Goal: Information Seeking & Learning: Learn about a topic

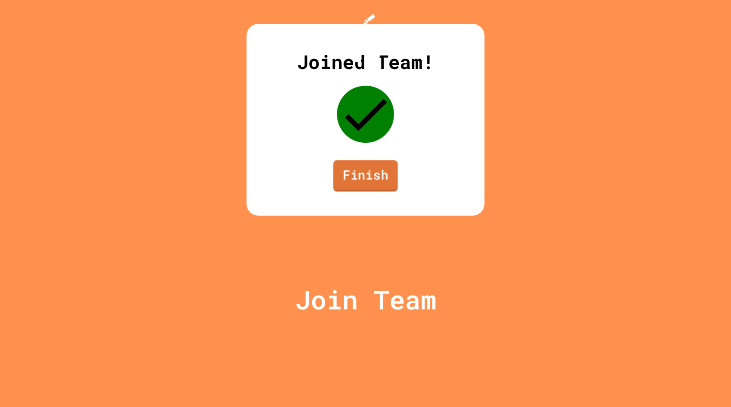
click at [355, 191] on link "Finish" at bounding box center [365, 175] width 65 height 31
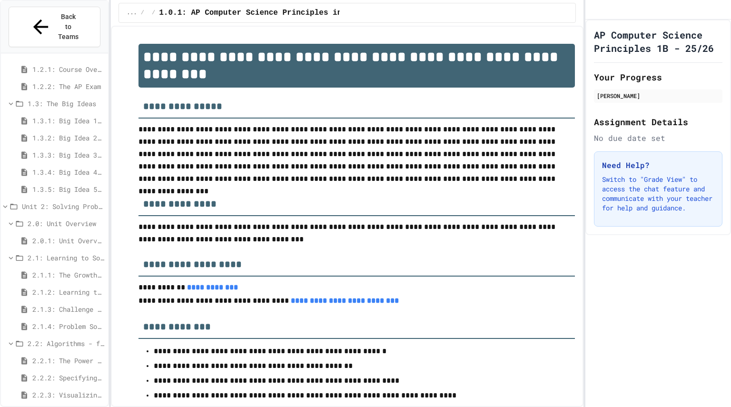
scroll to position [122, 0]
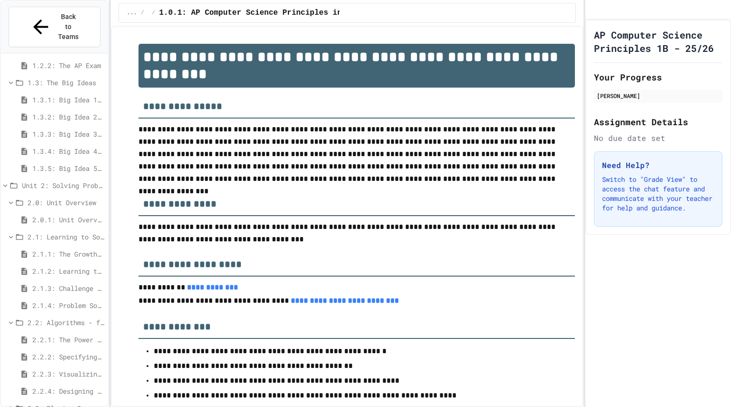
click at [71, 386] on span "2.2.4: Designing Flowcharts" at bounding box center [68, 391] width 72 height 10
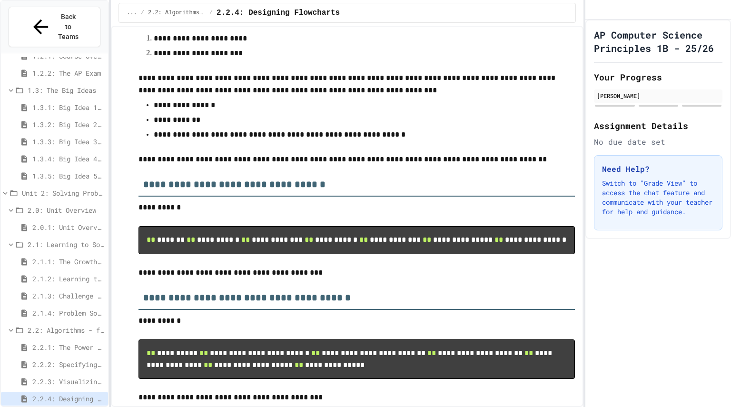
scroll to position [75, 0]
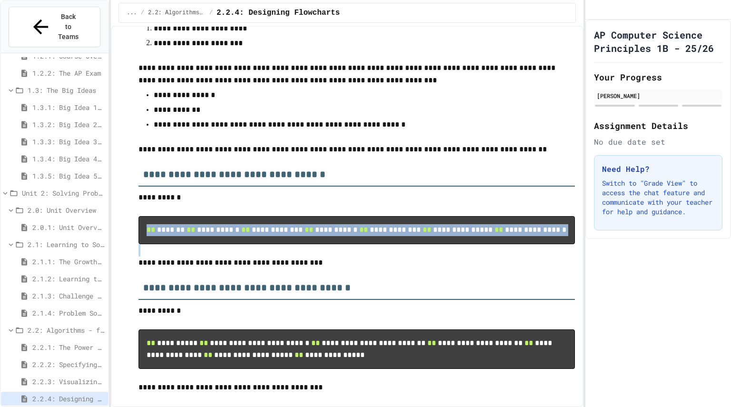
drag, startPoint x: 145, startPoint y: 231, endPoint x: 232, endPoint y: 336, distance: 136.6
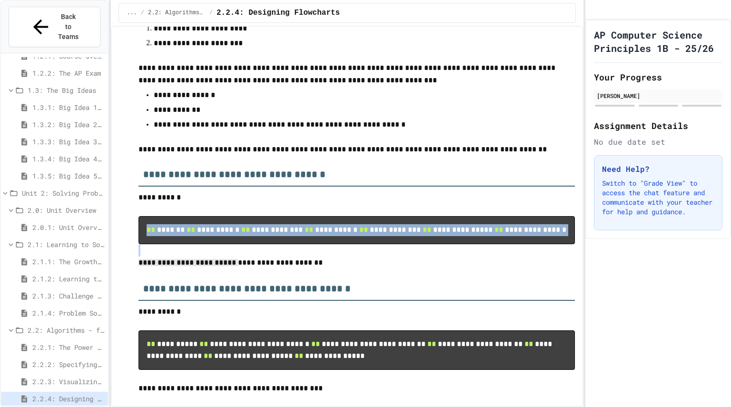
click at [235, 244] on pre "**********" at bounding box center [357, 230] width 437 height 28
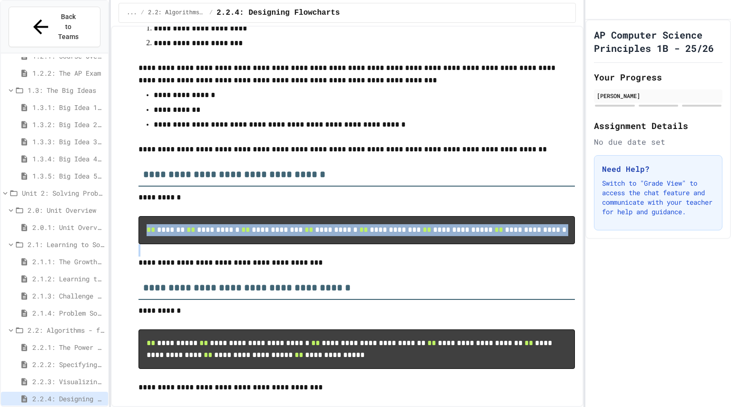
drag, startPoint x: 235, startPoint y: 302, endPoint x: 127, endPoint y: 232, distance: 128.8
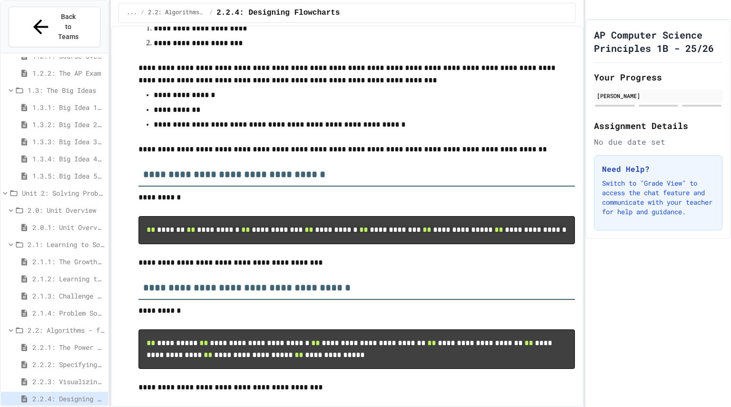
click at [268, 199] on p "**********" at bounding box center [357, 197] width 437 height 12
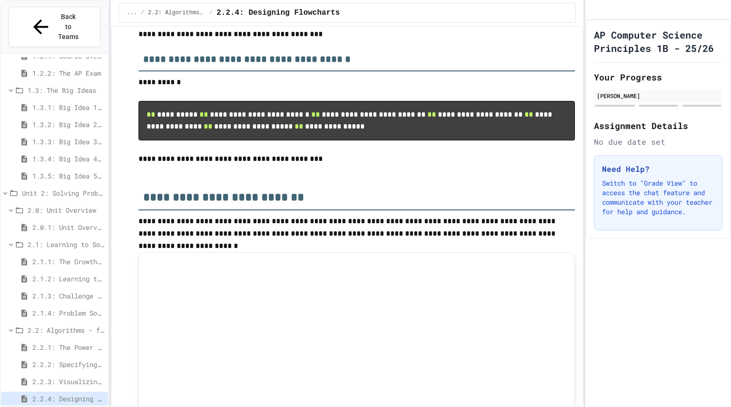
scroll to position [291, 0]
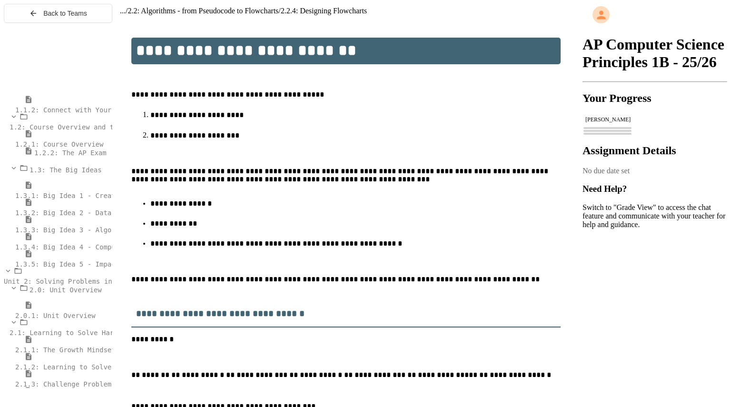
scroll to position [122, 0]
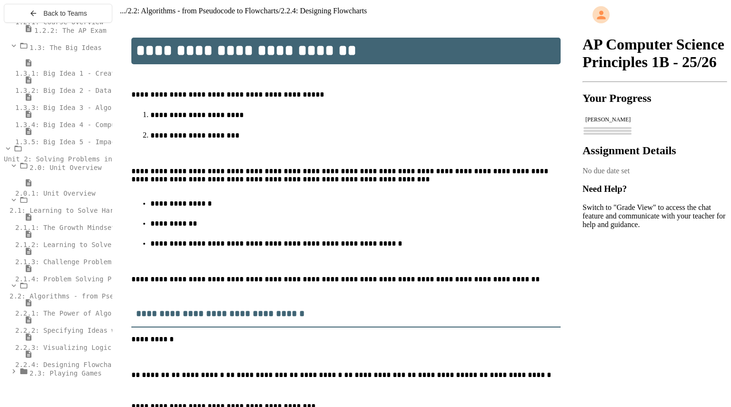
click at [57, 334] on span "2.2.2: Specifying Ideas with Pseudocode" at bounding box center [93, 331] width 157 height 8
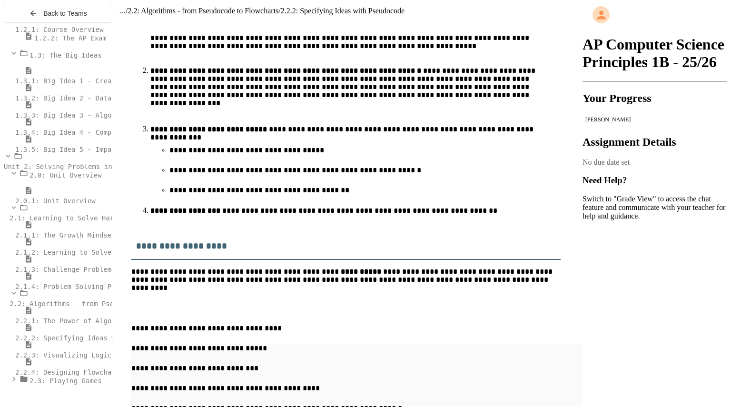
scroll to position [1979, 0]
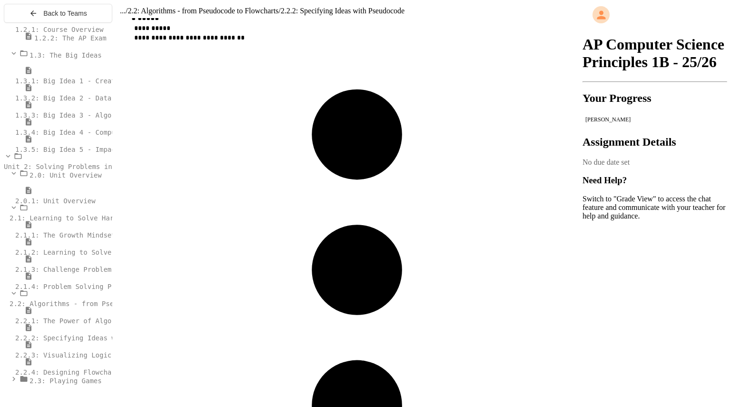
click at [75, 359] on span "2.2.3: Visualizing Logic with Flowcharts" at bounding box center [95, 355] width 160 height 8
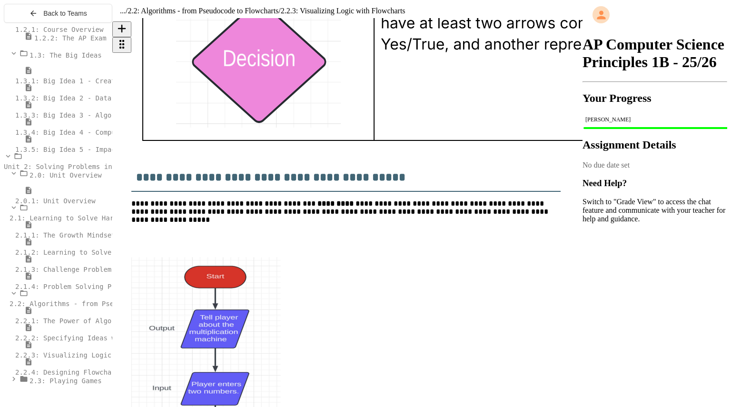
scroll to position [1314, 0]
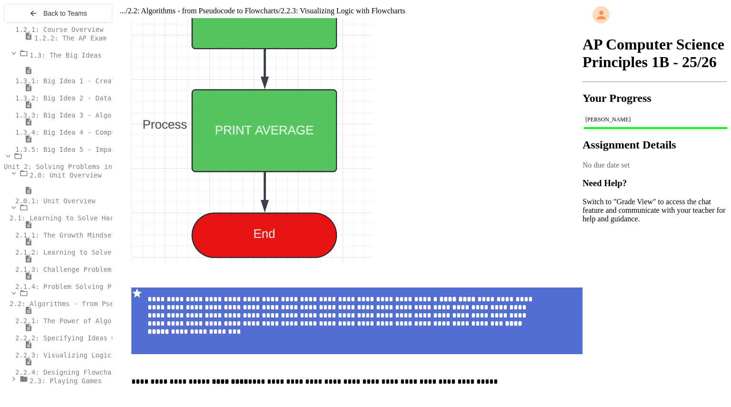
scroll to position [3332, 0]
